Goal: Information Seeking & Learning: Understand process/instructions

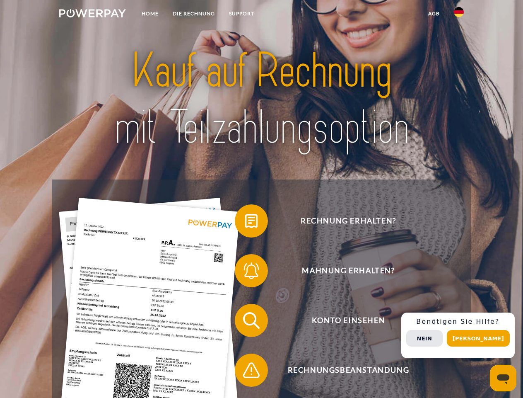
click at [92, 15] on img at bounding box center [92, 13] width 67 height 8
click at [459, 15] on img at bounding box center [459, 12] width 10 height 10
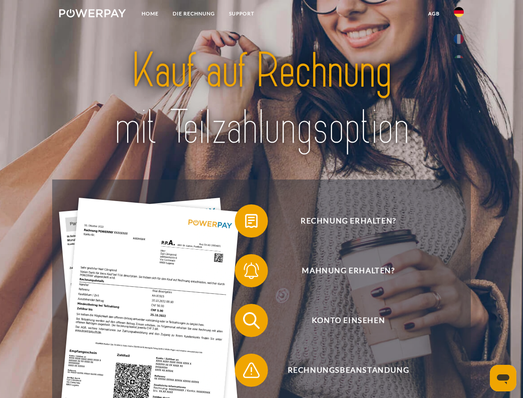
click at [434, 14] on link "agb" at bounding box center [434, 13] width 26 height 15
click at [245, 222] on span at bounding box center [238, 220] width 41 height 41
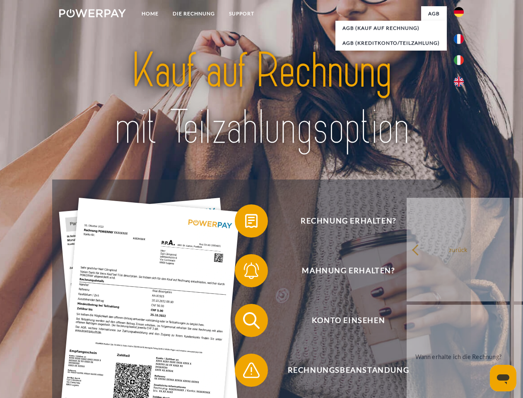
click at [245, 272] on div "Rechnung erhalten? Mahnung erhalten? Konto einsehen" at bounding box center [261, 344] width 418 height 331
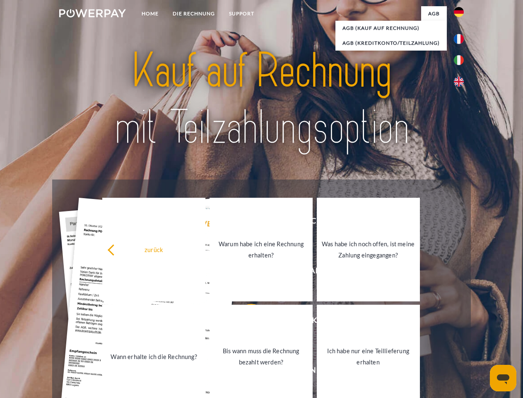
click at [245, 322] on link "Bis wann muss die Rechnung bezahlt werden?" at bounding box center [261, 357] width 103 height 104
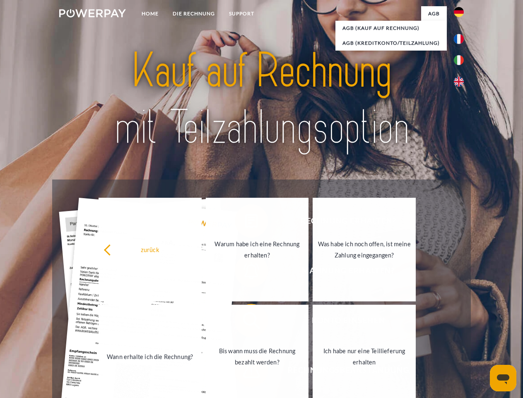
click at [245, 372] on span at bounding box center [238, 369] width 41 height 41
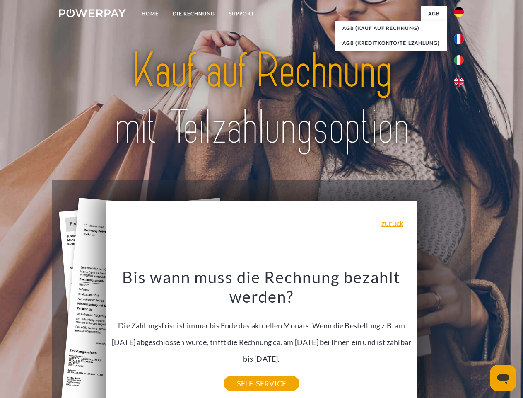
click at [461, 335] on div "Rechnung erhalten? Mahnung erhalten? Konto einsehen" at bounding box center [261, 344] width 418 height 331
click at [441, 337] on span "Konto einsehen" at bounding box center [348, 320] width 203 height 33
click at [481, 338] on header "Home DIE RECHNUNG SUPPORT" at bounding box center [261, 286] width 523 height 572
